Goal: Navigation & Orientation: Find specific page/section

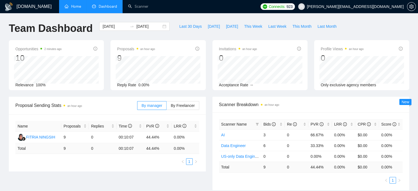
click at [76, 7] on link "Home" at bounding box center [73, 6] width 16 height 5
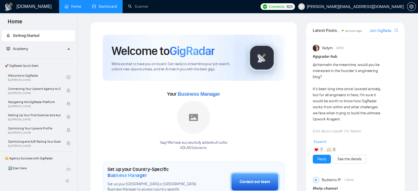
click at [97, 4] on link "Dashboard" at bounding box center [104, 6] width 25 height 5
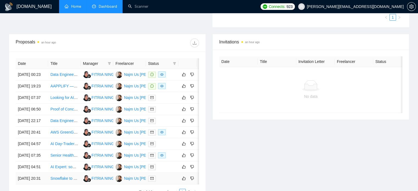
scroll to position [174, 0]
